Goal: Check status: Check status

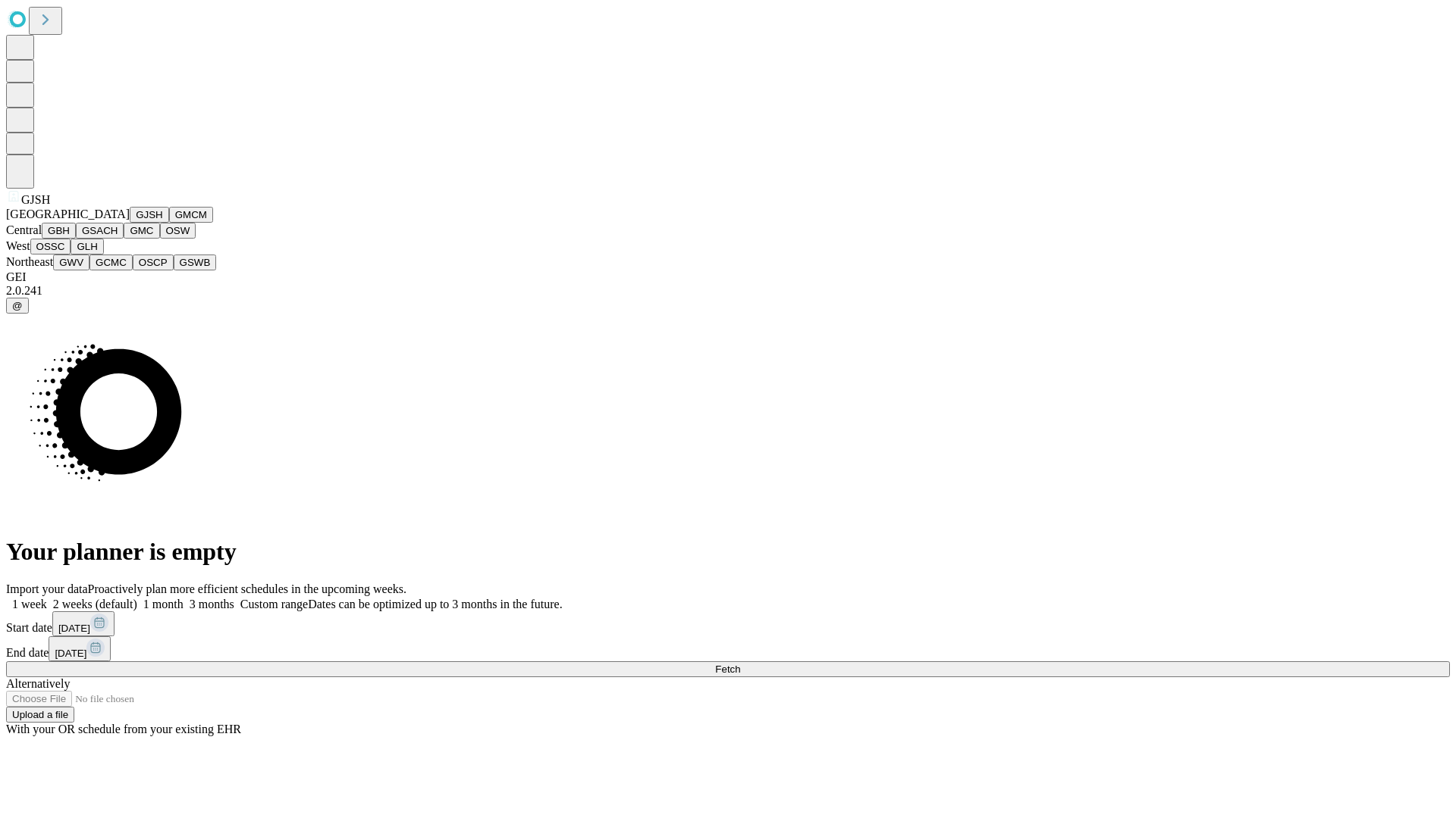
click at [130, 223] on button "GJSH" at bounding box center [150, 215] width 39 height 16
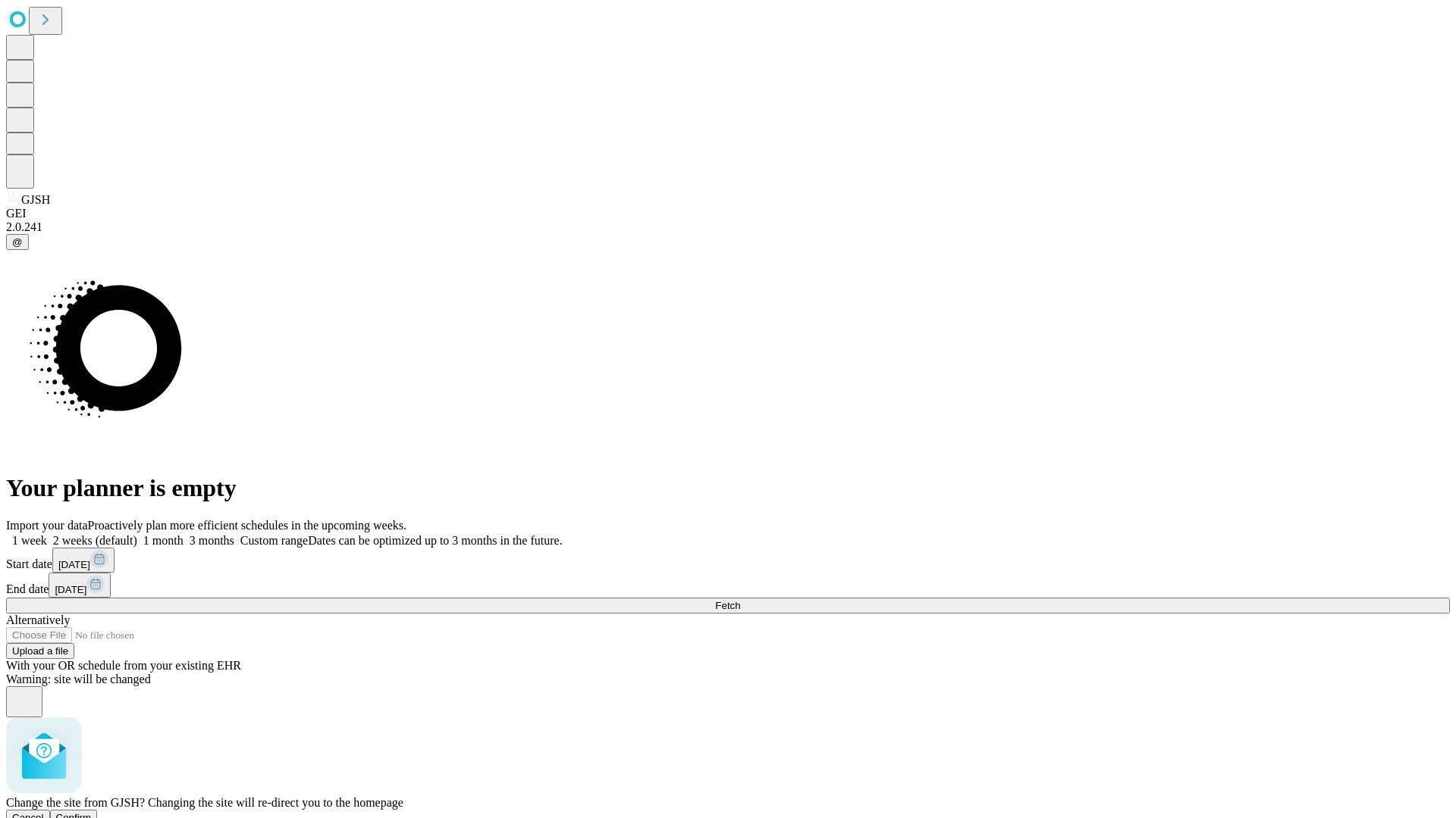
click at [92, 812] on span "Confirm" at bounding box center [73, 818] width 35 height 12
click at [184, 535] on label "1 month" at bounding box center [159, 540] width 46 height 13
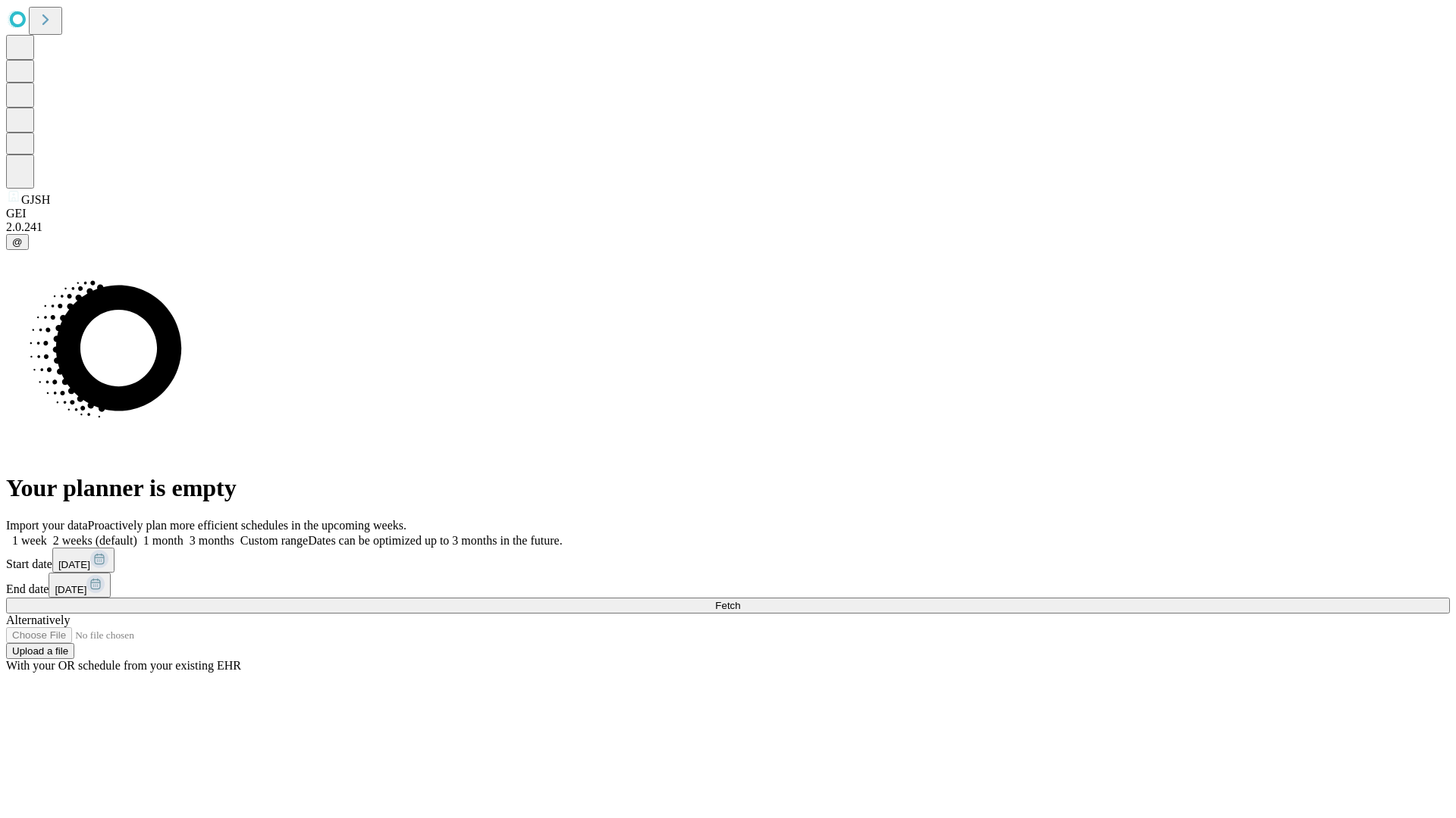
click at [740, 600] on span "Fetch" at bounding box center [728, 606] width 25 height 12
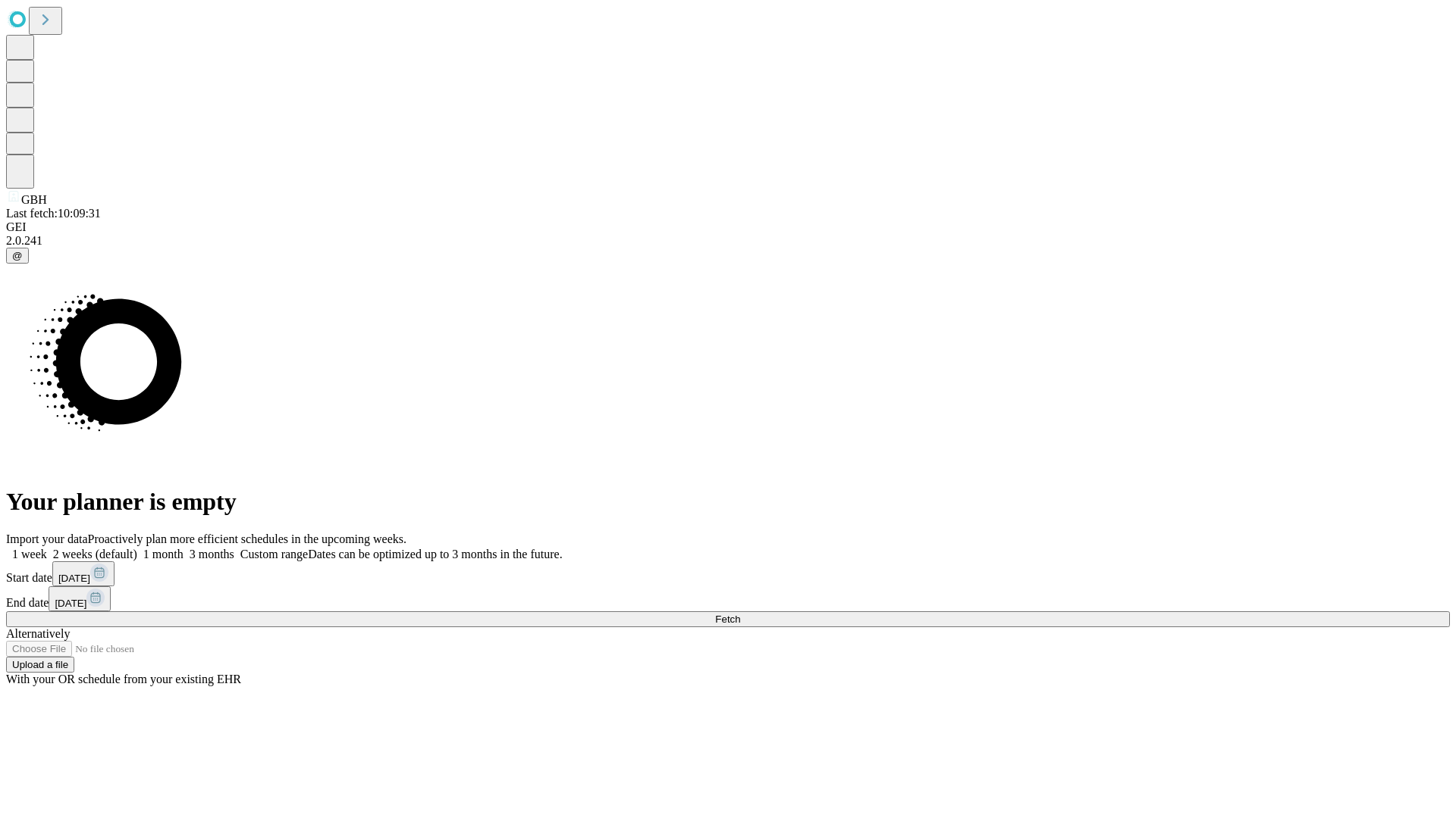
click at [184, 548] on label "1 month" at bounding box center [159, 554] width 46 height 13
click at [740, 614] on span "Fetch" at bounding box center [728, 620] width 25 height 12
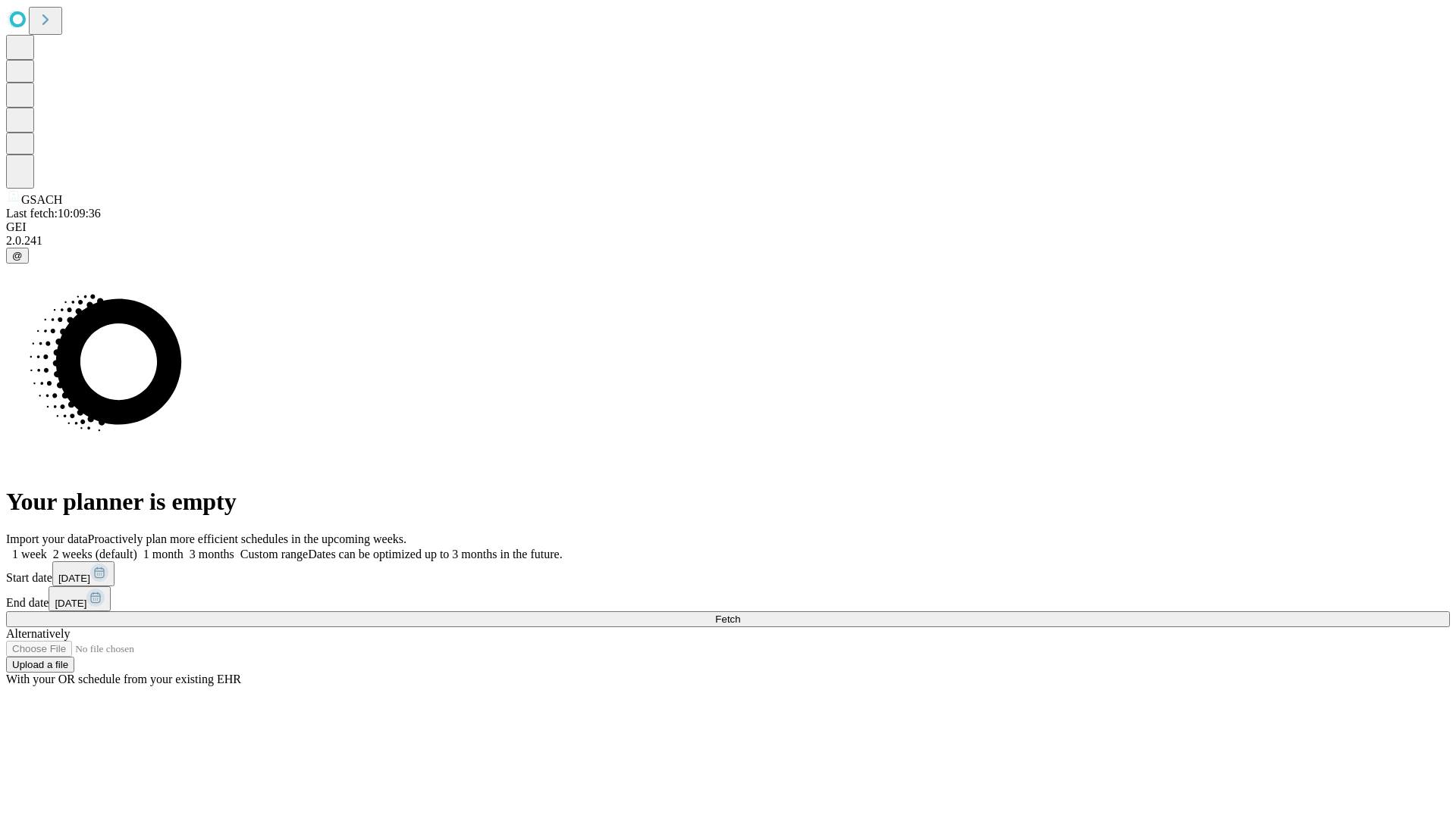
click at [184, 548] on label "1 month" at bounding box center [159, 554] width 46 height 13
click at [740, 614] on span "Fetch" at bounding box center [728, 620] width 25 height 12
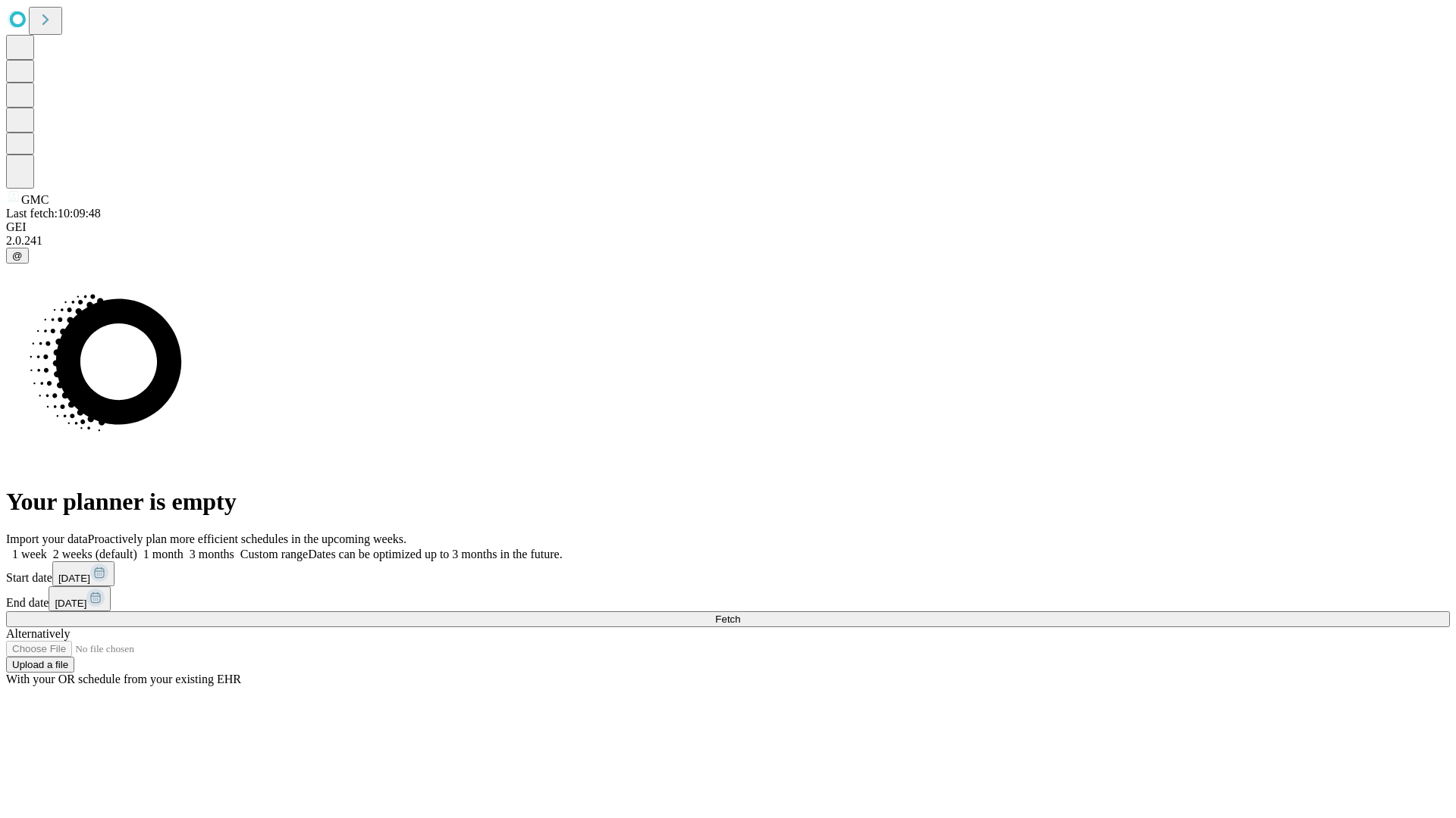
click at [184, 548] on label "1 month" at bounding box center [159, 554] width 46 height 13
click at [740, 614] on span "Fetch" at bounding box center [728, 620] width 25 height 12
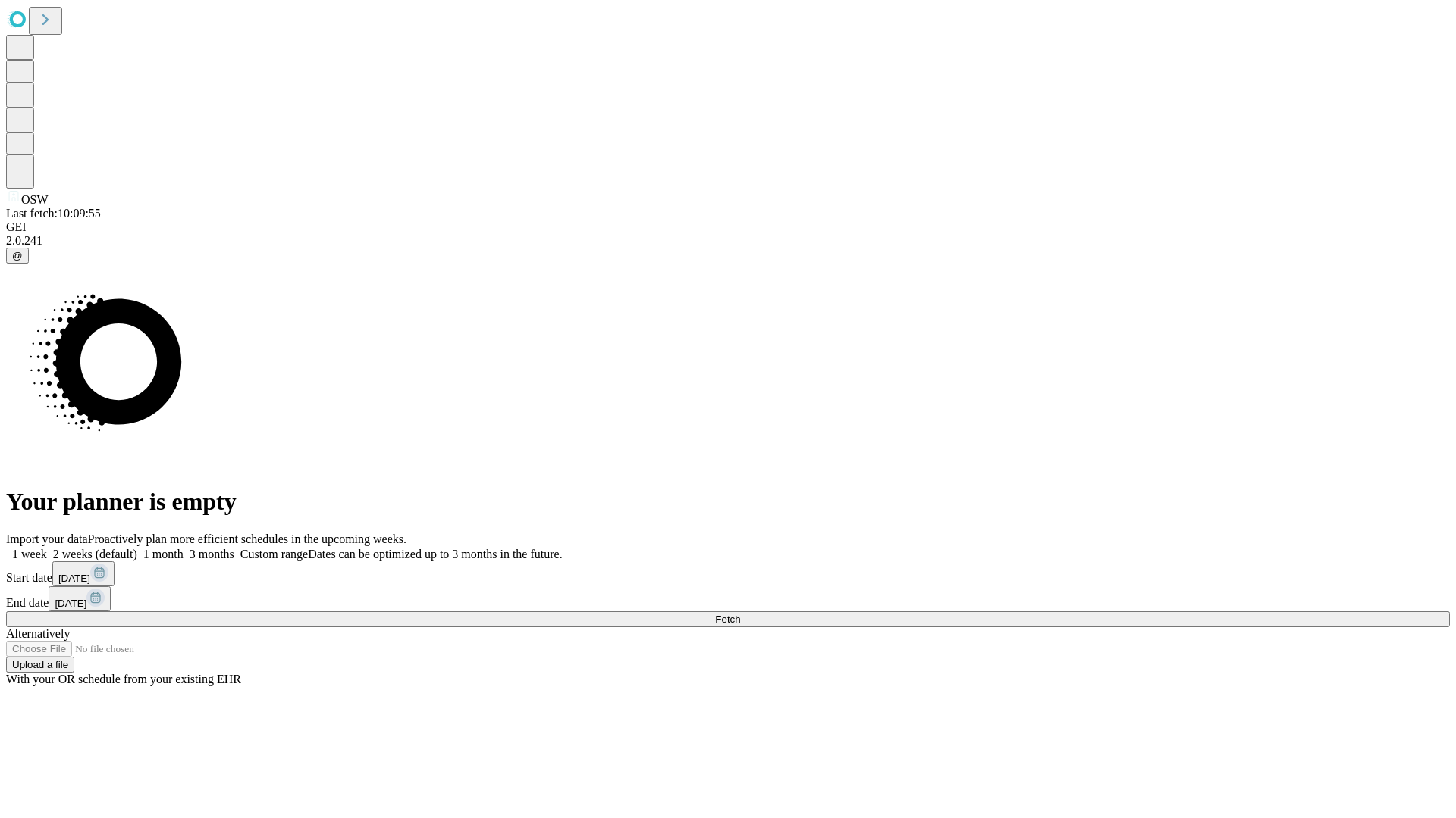
click at [184, 548] on label "1 month" at bounding box center [159, 554] width 46 height 13
click at [740, 614] on span "Fetch" at bounding box center [728, 620] width 25 height 12
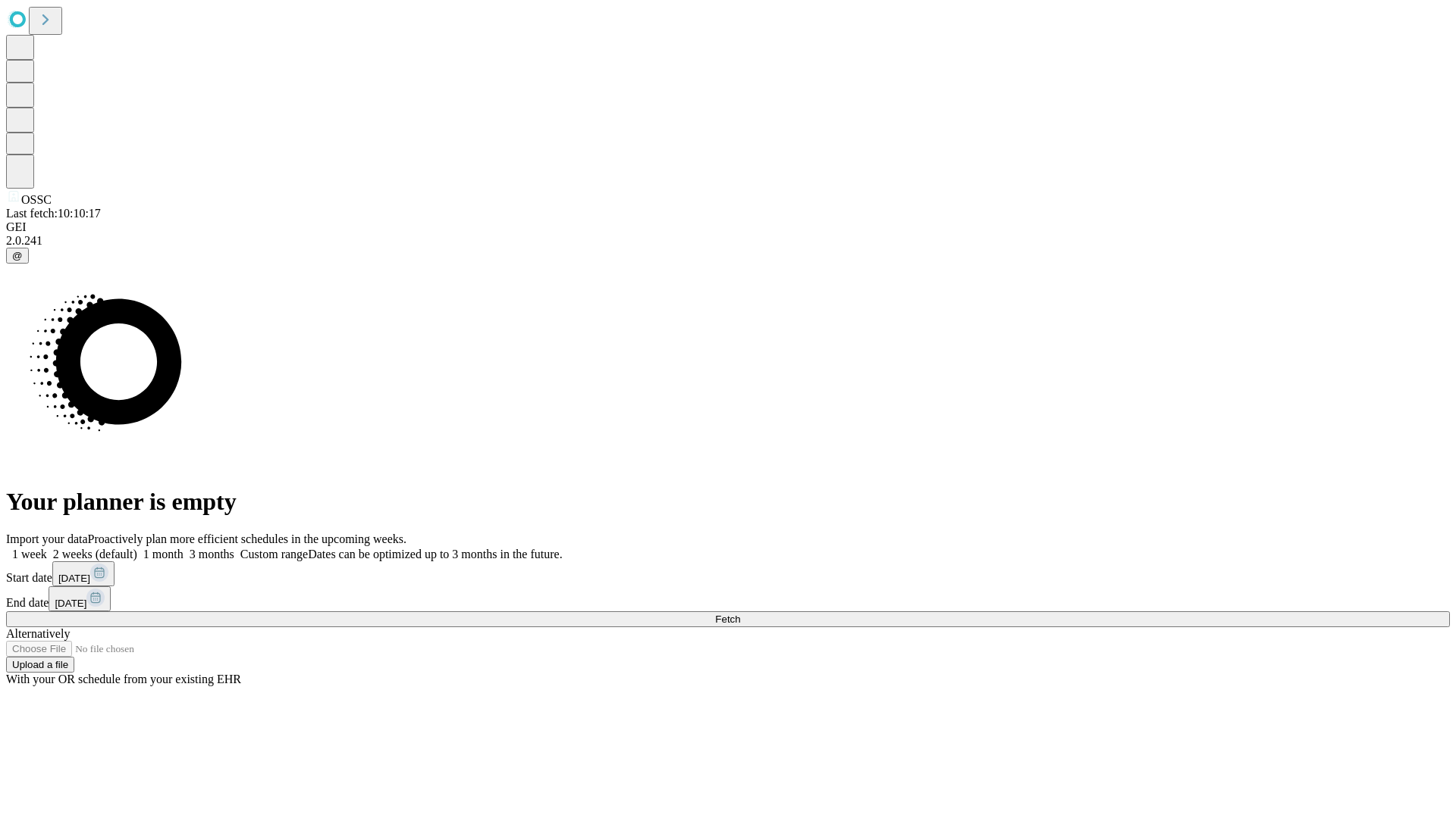
click at [184, 548] on label "1 month" at bounding box center [159, 554] width 46 height 13
click at [740, 614] on span "Fetch" at bounding box center [728, 620] width 25 height 12
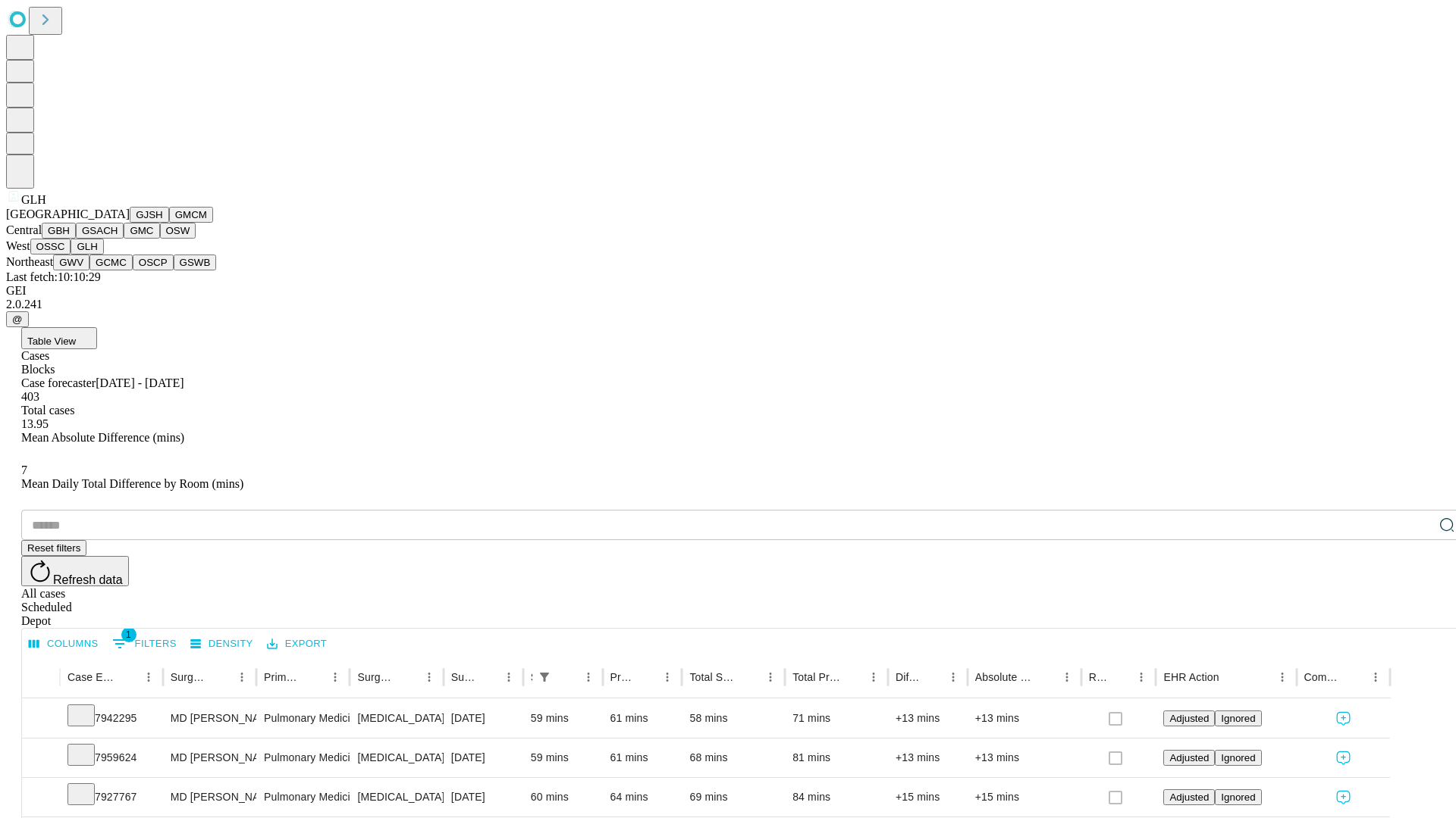
click at [90, 271] on button "GWV" at bounding box center [70, 263] width 36 height 16
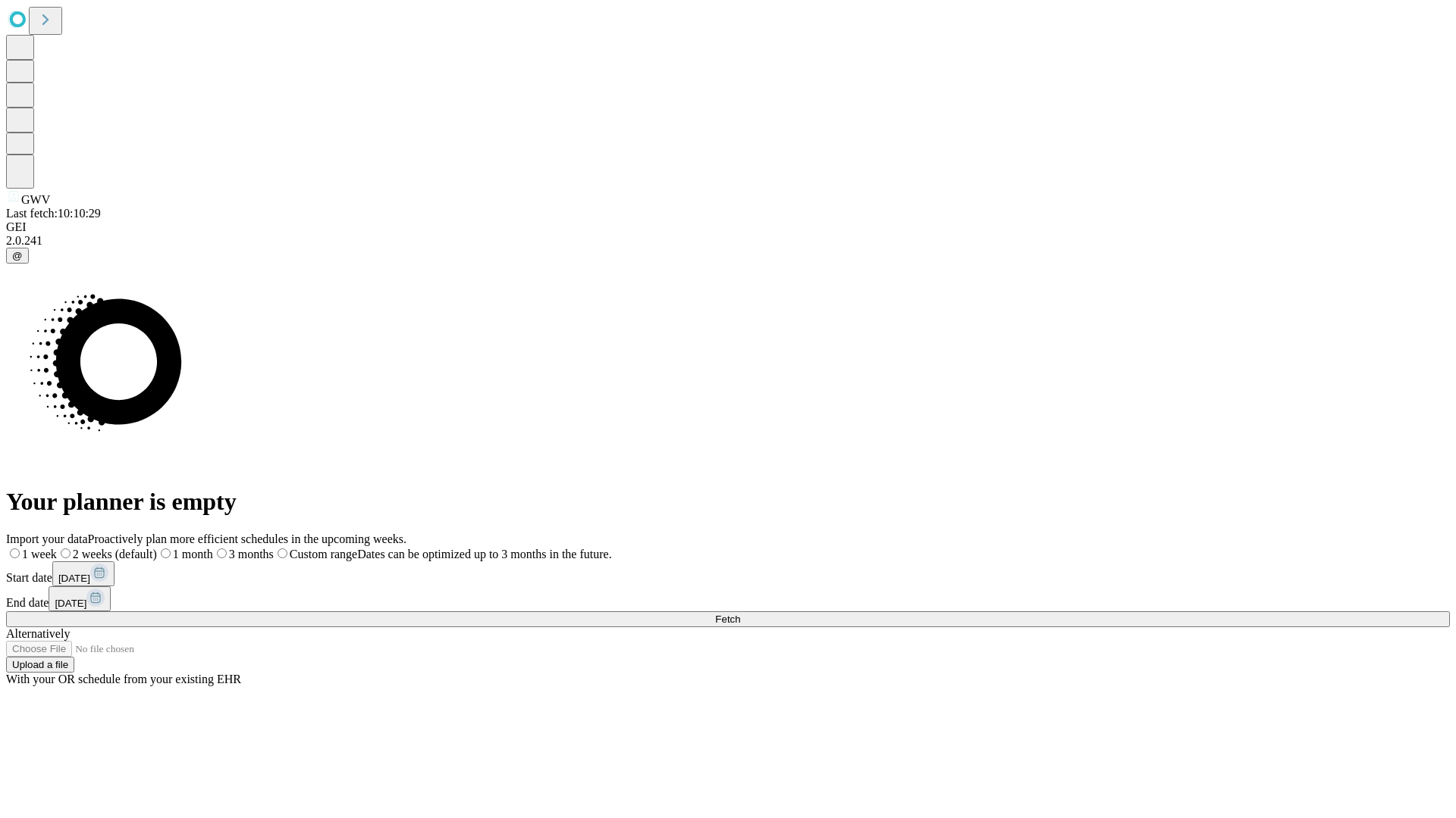
click at [213, 548] on label "1 month" at bounding box center [185, 554] width 56 height 13
click at [740, 614] on span "Fetch" at bounding box center [728, 620] width 25 height 12
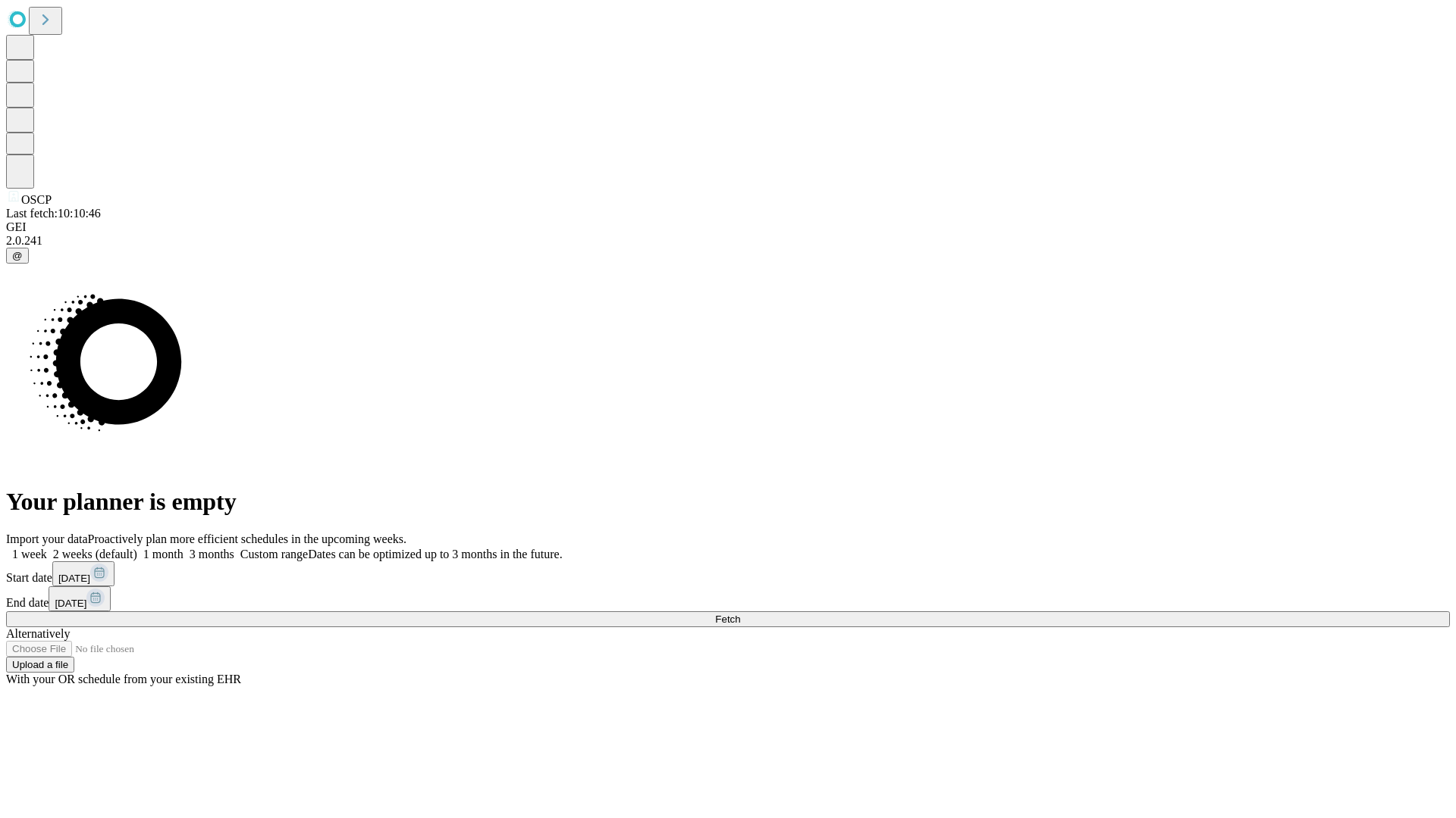
click at [184, 548] on label "1 month" at bounding box center [159, 554] width 46 height 13
click at [740, 614] on span "Fetch" at bounding box center [728, 620] width 25 height 12
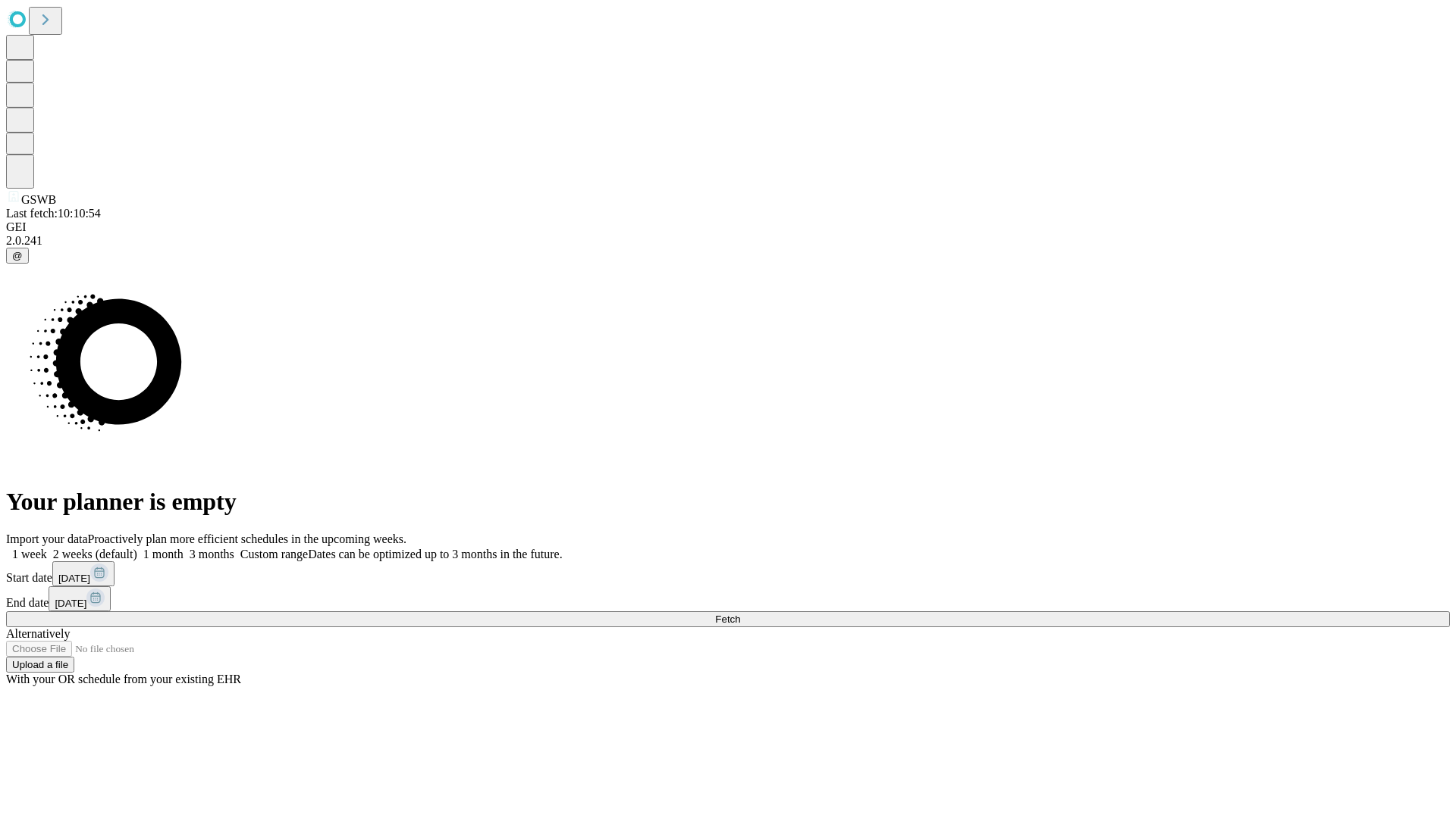
click at [184, 548] on label "1 month" at bounding box center [159, 554] width 46 height 13
click at [740, 614] on span "Fetch" at bounding box center [728, 620] width 25 height 12
